Goal: Task Accomplishment & Management: Complete application form

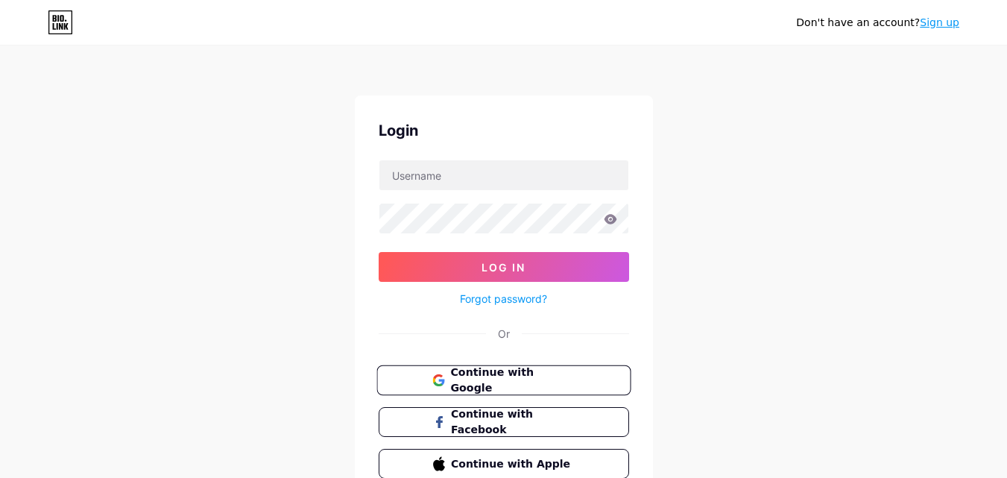
click at [464, 373] on span "Continue with Google" at bounding box center [512, 380] width 124 height 32
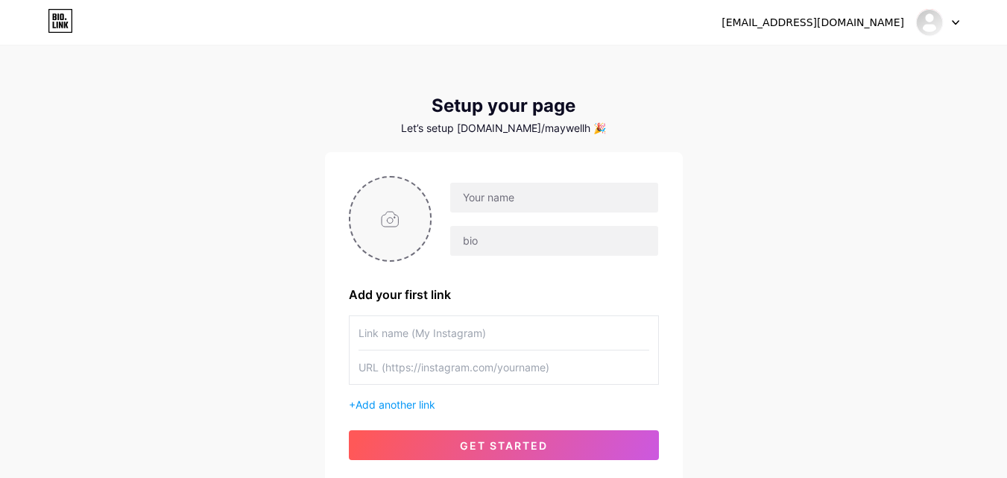
click at [389, 226] on input "file" at bounding box center [390, 218] width 80 height 83
type input "C:\fakepath\[DOMAIN_NAME] (1).png"
click at [522, 197] on input "text" at bounding box center [553, 198] width 207 height 30
type input "[EMAIL_ADDRESS][DOMAIN_NAME]"
click at [551, 200] on input "[EMAIL_ADDRESS][DOMAIN_NAME]" at bounding box center [553, 198] width 207 height 30
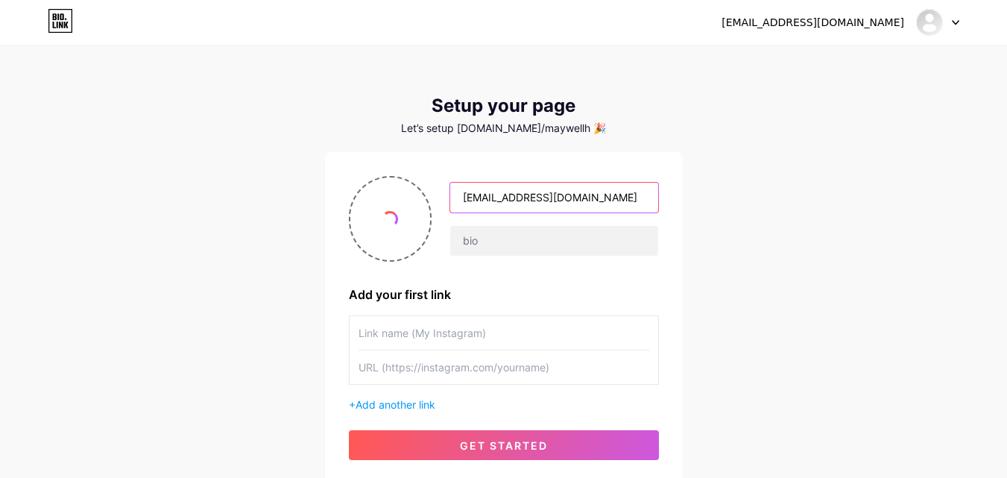
click at [551, 200] on input "[EMAIL_ADDRESS][DOMAIN_NAME]" at bounding box center [553, 198] width 207 height 30
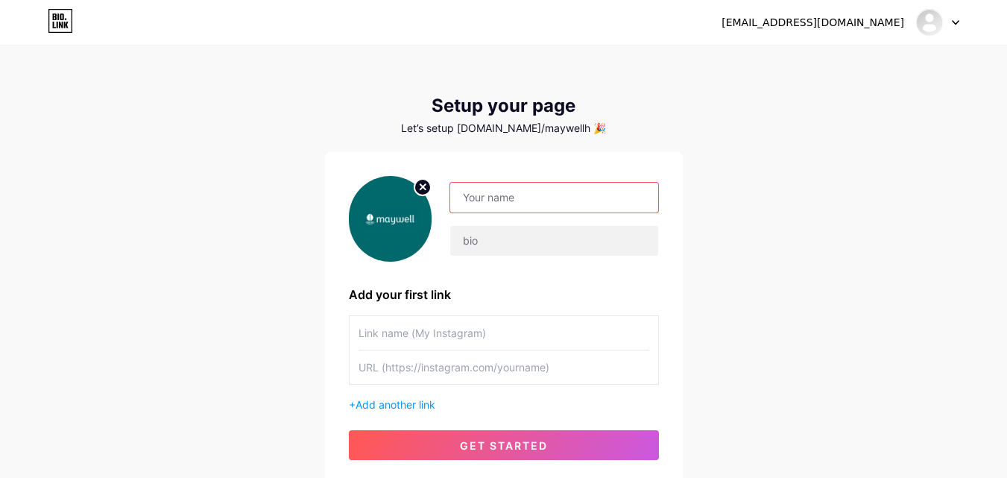
paste input "Maywell Health"
type input "Maywell Health"
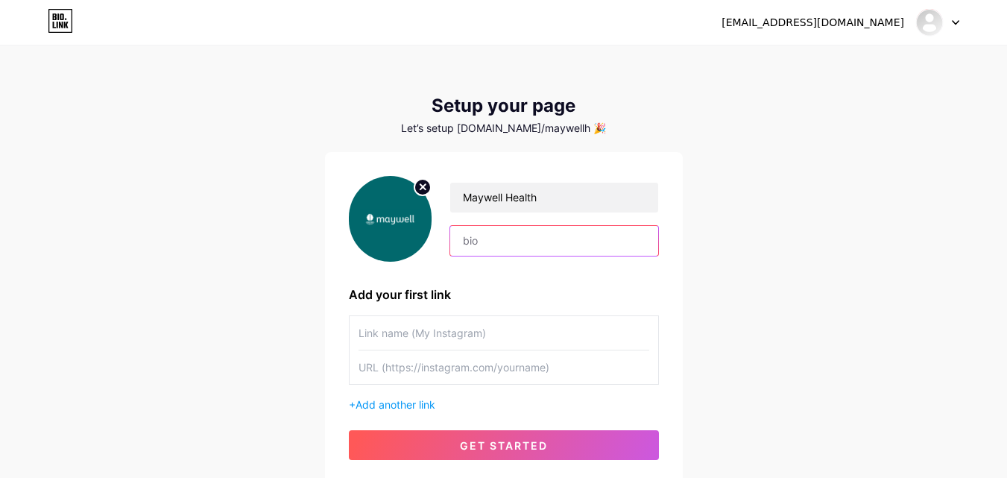
click at [529, 237] on input "text" at bounding box center [553, 241] width 207 height 30
paste input "At Maywell Health, our team of dedicated pain management specialists in [GEOGRA…"
drag, startPoint x: 568, startPoint y: 240, endPoint x: 716, endPoint y: 247, distance: 148.5
click at [716, 247] on div "[EMAIL_ADDRESS][DOMAIN_NAME] Dashboard Logout Setup your page Let’s setup [DOMA…" at bounding box center [503, 265] width 1007 height 531
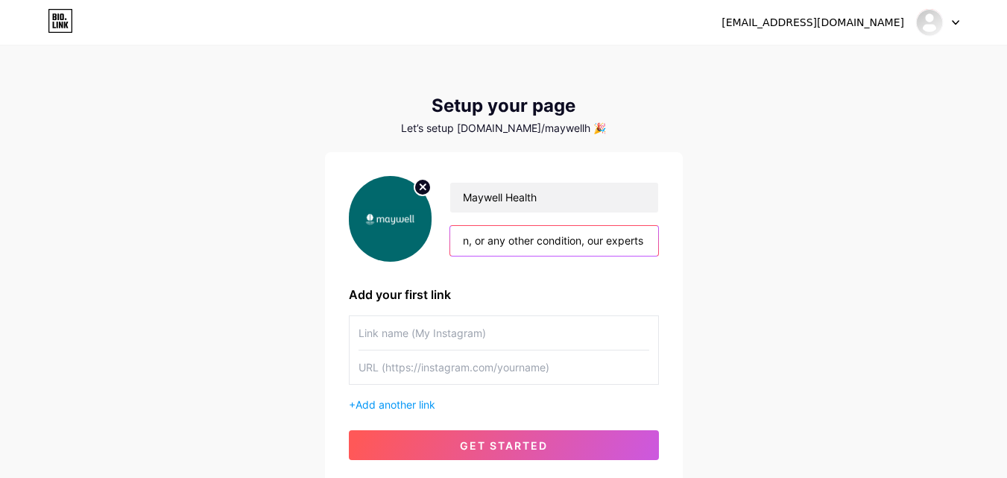
scroll to position [0, 0]
click at [557, 243] on input "At Maywell Health, our team of dedicated pain management specialists in [GEOGRA…" at bounding box center [553, 241] width 207 height 30
paste input "text"
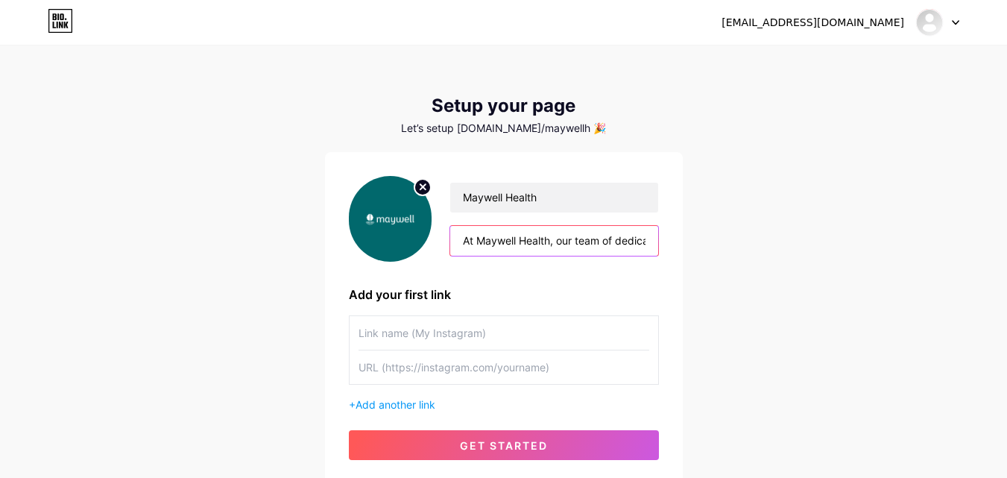
scroll to position [0, 1680]
type input "At Maywell Health, our team of dedicated pain management specialists in [GEOGRA…"
click at [459, 335] on input "text" at bounding box center [503, 333] width 291 height 34
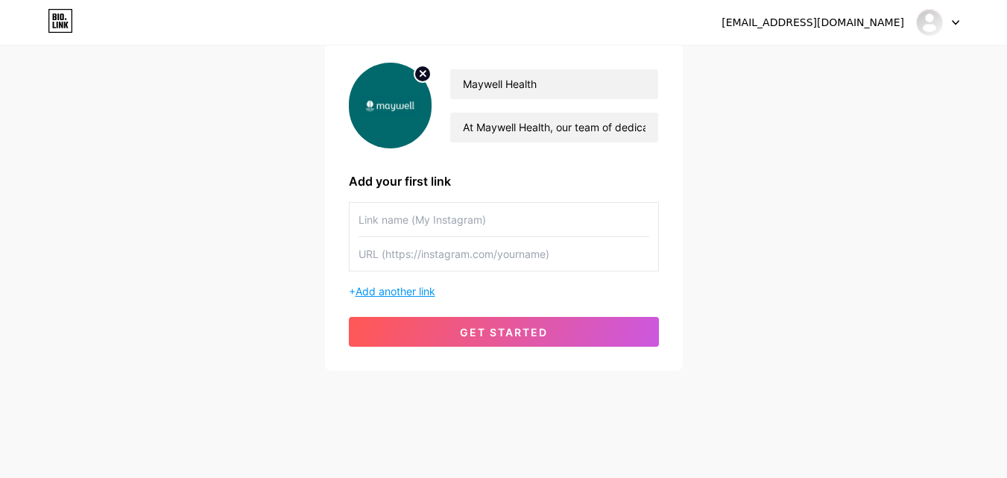
click at [414, 292] on span "Add another link" at bounding box center [395, 291] width 80 height 13
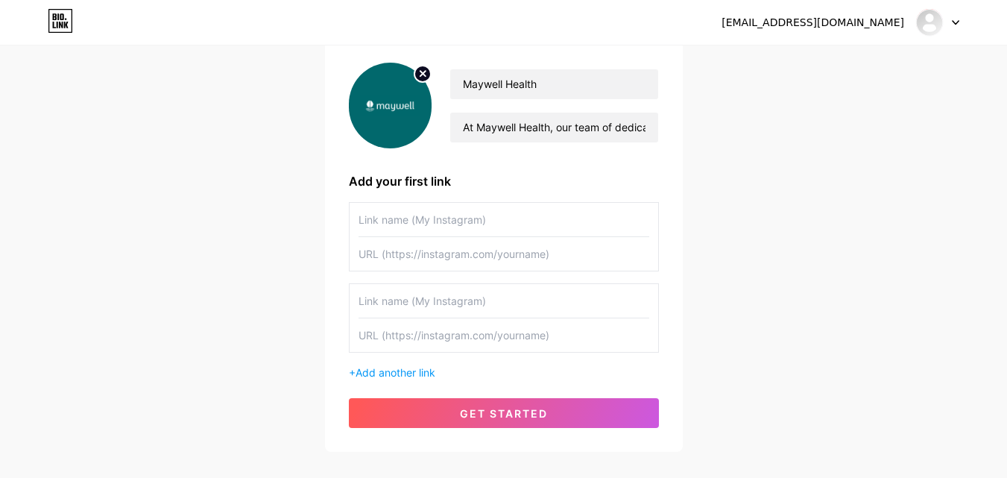
click at [443, 249] on input "text" at bounding box center [503, 254] width 291 height 34
paste input "[URL][DOMAIN_NAME]"
type input "[URL][DOMAIN_NAME]"
click at [418, 222] on input "text" at bounding box center [503, 220] width 291 height 34
type input "Home Page"
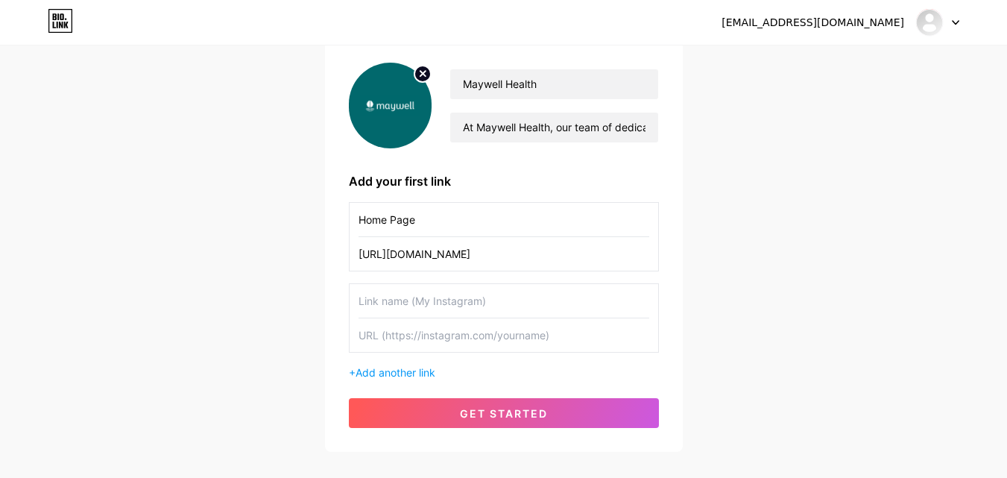
click at [431, 346] on input "text" at bounding box center [503, 335] width 291 height 34
paste input "[URL][DOMAIN_NAME]"
type input "[URL][DOMAIN_NAME]"
click at [440, 298] on input "text" at bounding box center [503, 301] width 291 height 34
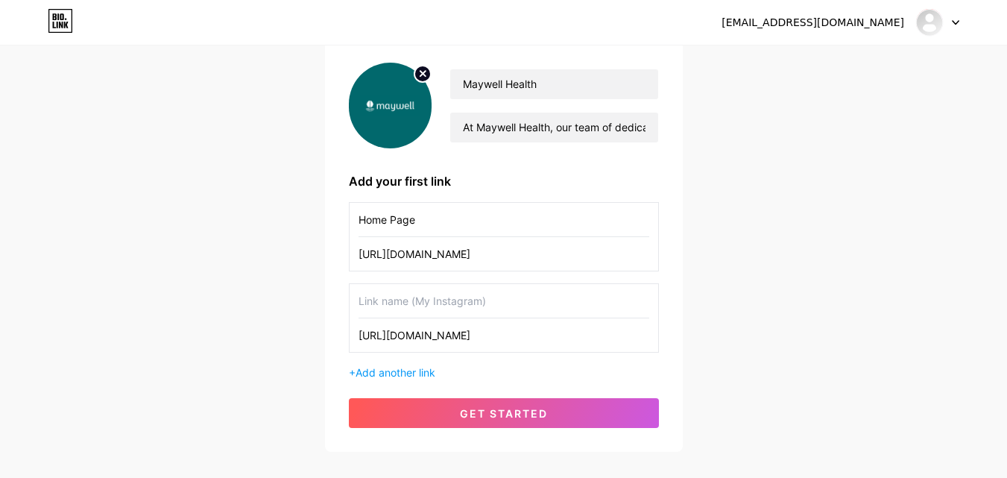
scroll to position [0, 0]
click at [553, 338] on input "[URL][DOMAIN_NAME]" at bounding box center [503, 335] width 291 height 34
click at [591, 336] on input "[URL][DOMAIN_NAME]" at bounding box center [503, 335] width 291 height 34
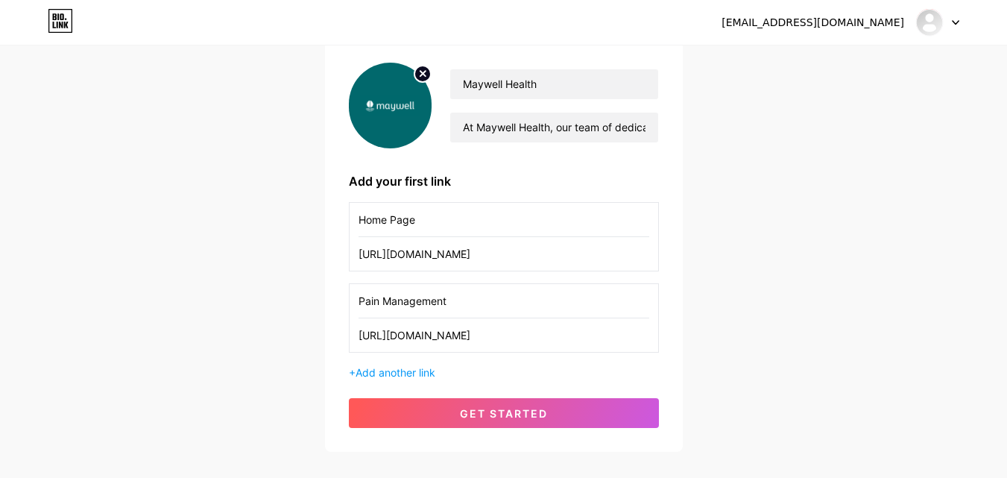
click at [469, 300] on input "Pain Management" at bounding box center [503, 301] width 291 height 34
paste input "specialist"
click at [454, 301] on input "Pain Management specialist" at bounding box center [503, 301] width 291 height 34
type input "Pain Management Specialist"
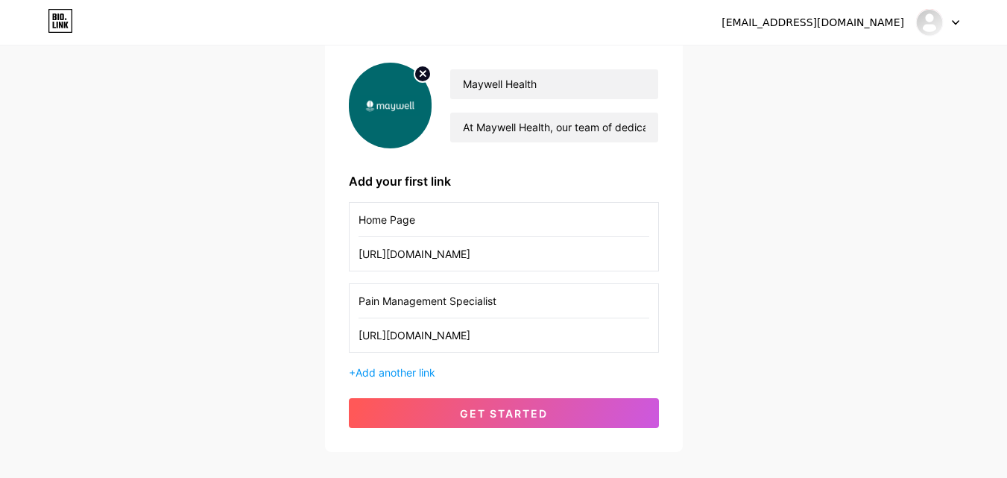
click at [468, 371] on div "+ Add another link" at bounding box center [504, 372] width 310 height 16
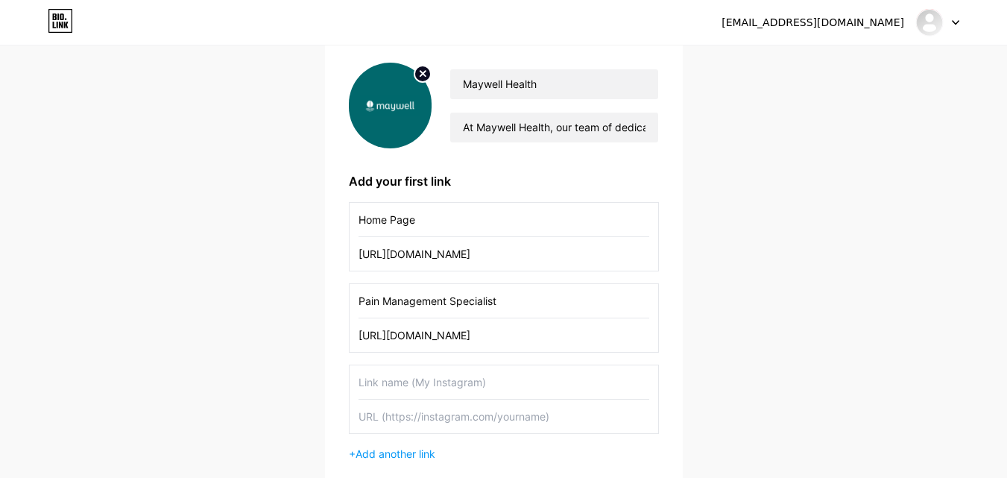
click at [458, 413] on input "text" at bounding box center [503, 416] width 291 height 34
paste input "[URL][DOMAIN_NAME]"
type input "[URL][DOMAIN_NAME]"
click at [482, 380] on input "text" at bounding box center [503, 382] width 291 height 34
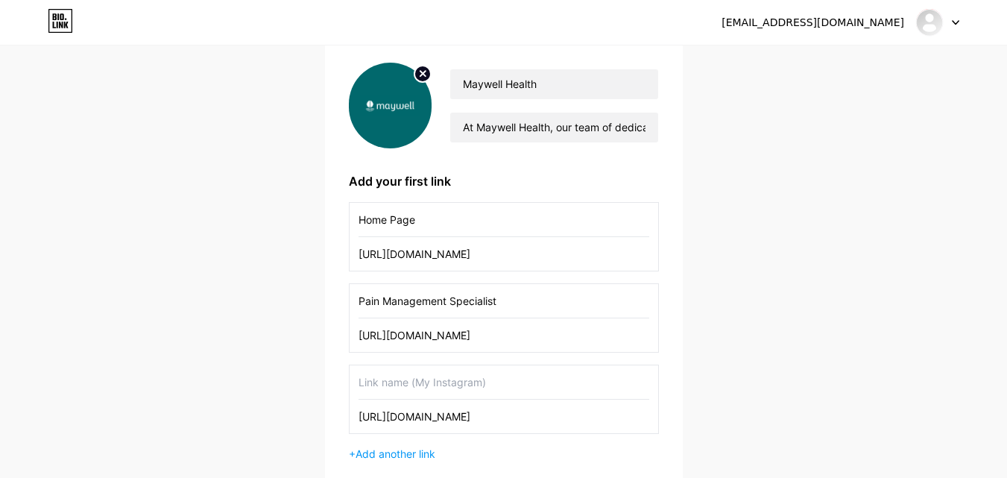
scroll to position [0, 0]
click at [472, 306] on input "Pain Management Specialist" at bounding box center [503, 301] width 291 height 34
click at [455, 376] on input "Back Pain" at bounding box center [503, 382] width 291 height 34
paste input "Specialist"
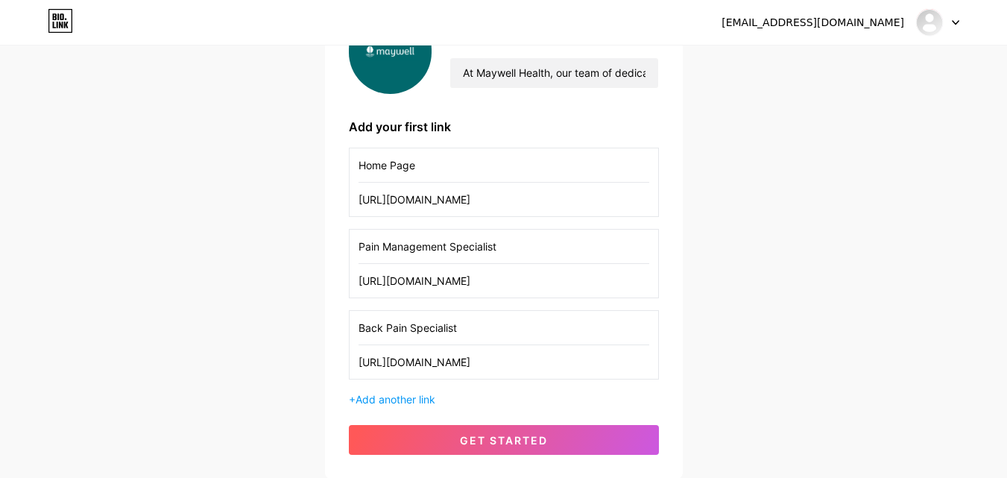
scroll to position [276, 0]
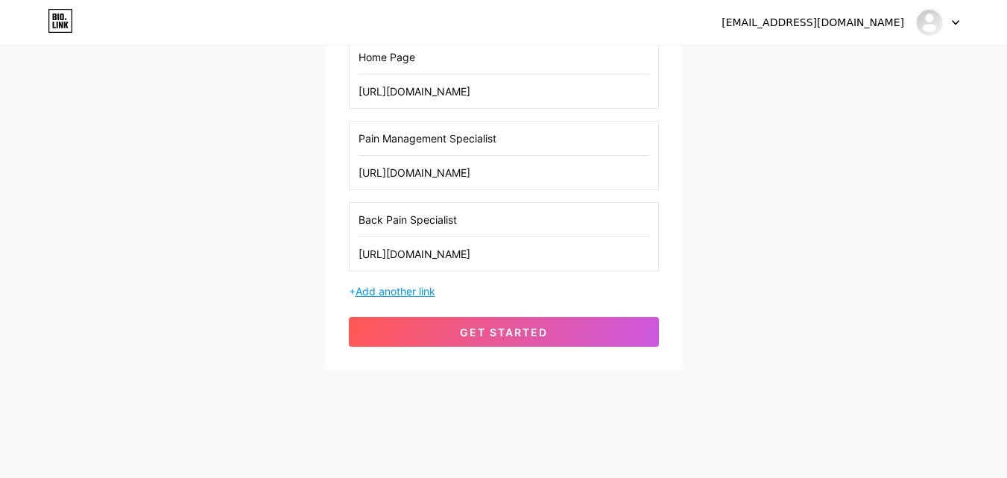
type input "Back Pain Specialist"
click at [396, 296] on span "Add another link" at bounding box center [395, 291] width 80 height 13
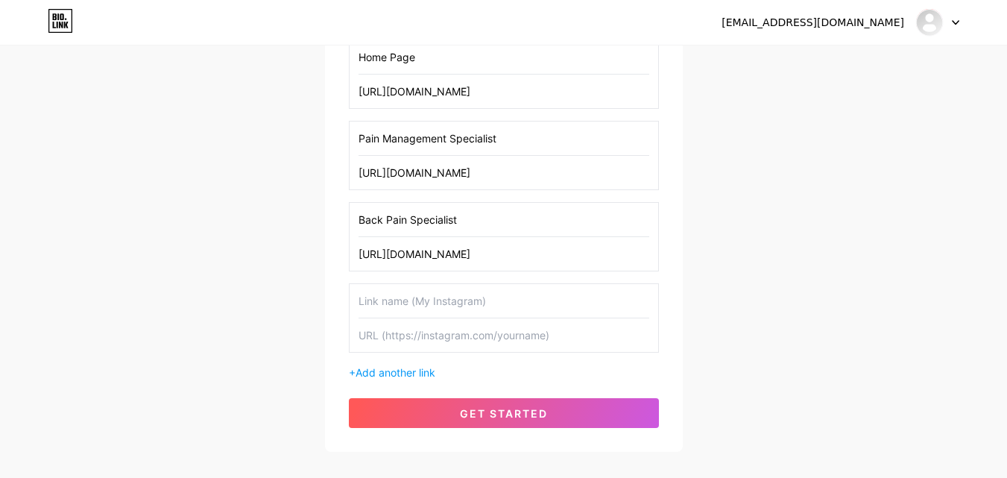
click at [411, 339] on input "text" at bounding box center [503, 335] width 291 height 34
paste input "[URL][DOMAIN_NAME]"
type input "[URL][DOMAIN_NAME]"
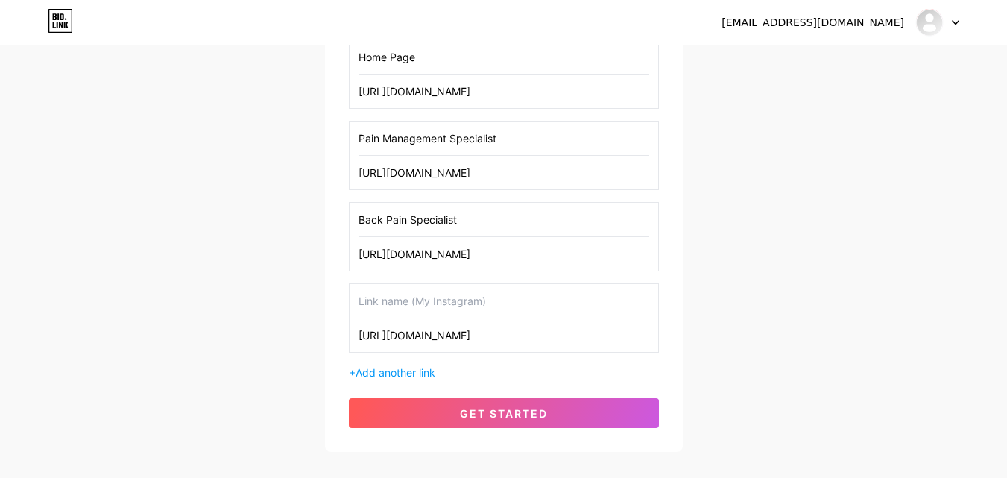
click at [403, 296] on input "text" at bounding box center [503, 301] width 291 height 34
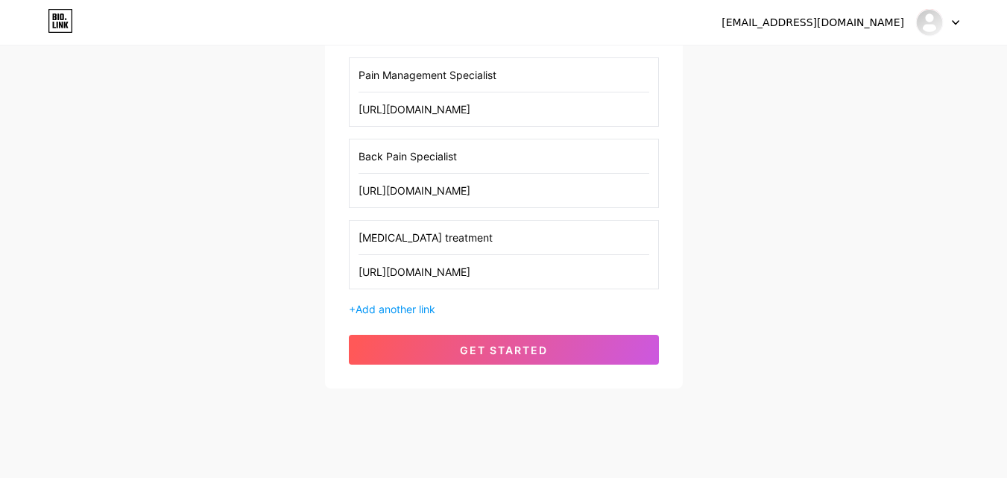
scroll to position [350, 0]
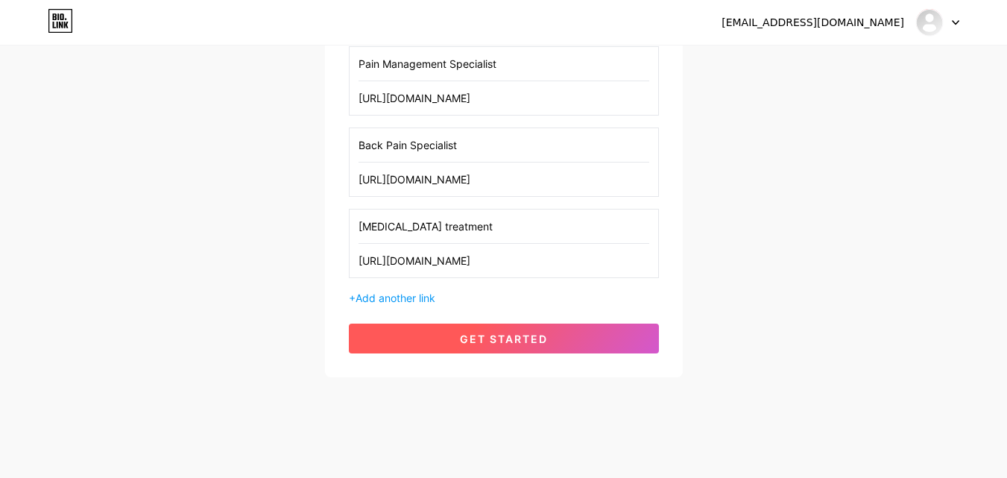
type input "[MEDICAL_DATA] treatment"
click at [558, 327] on button "get started" at bounding box center [504, 338] width 310 height 30
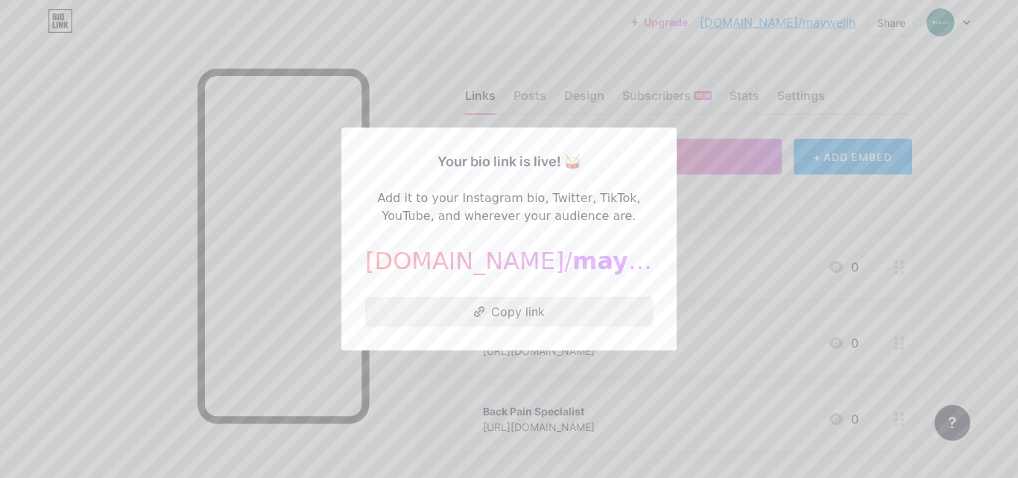
click at [525, 311] on button "Copy link" at bounding box center [509, 312] width 288 height 30
